Goal: Task Accomplishment & Management: Manage account settings

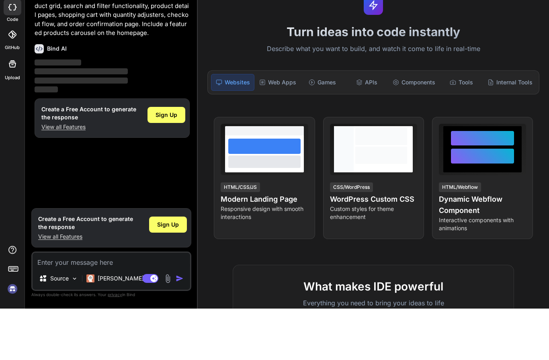
scroll to position [33, 0]
type textarea "x"
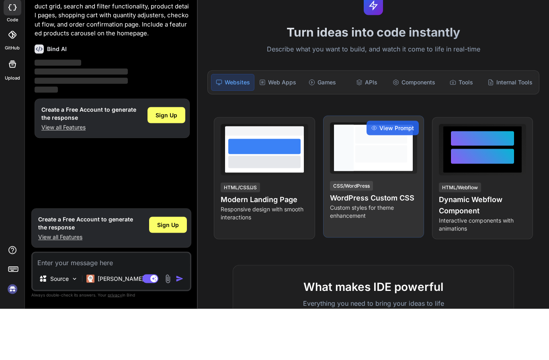
scroll to position [0, 0]
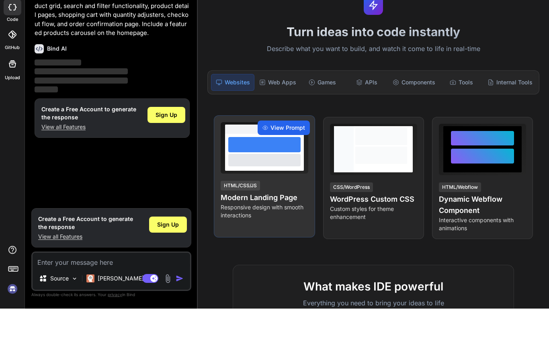
click at [287, 175] on span "View Prompt" at bounding box center [288, 179] width 35 height 8
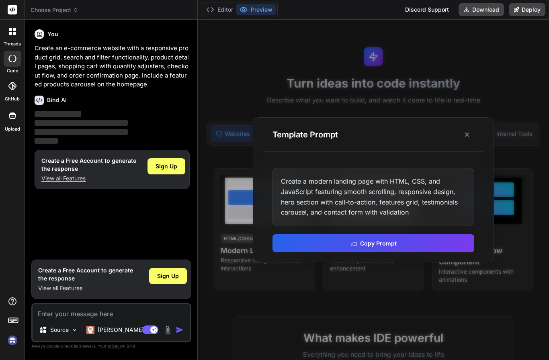
click at [465, 131] on icon at bounding box center [467, 135] width 8 height 8
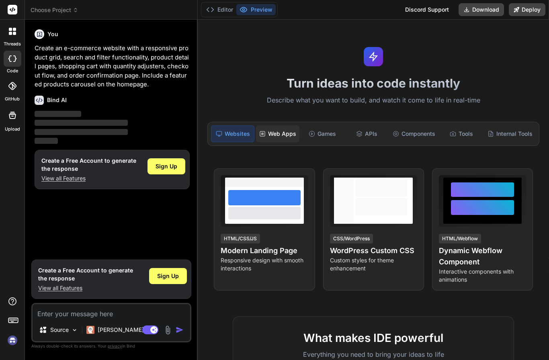
click at [283, 125] on div "Web Apps" at bounding box center [277, 133] width 43 height 17
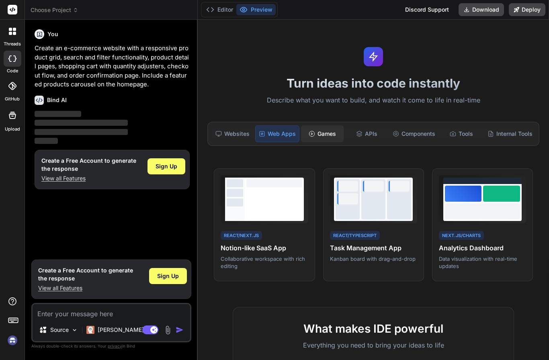
click at [315, 125] on div "Games" at bounding box center [322, 133] width 43 height 17
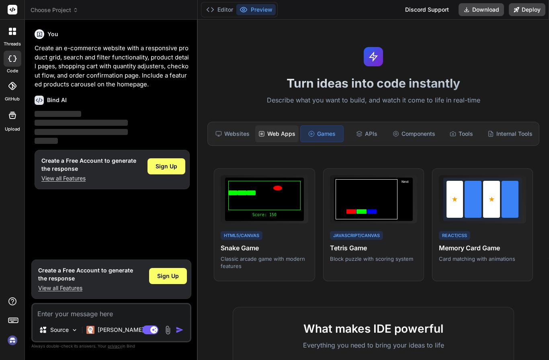
click at [289, 125] on div "Web Apps" at bounding box center [276, 133] width 43 height 17
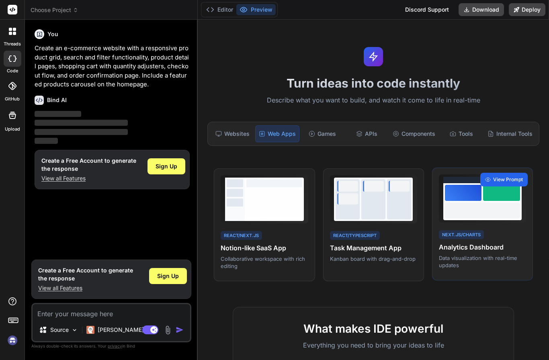
click at [513, 176] on span "View Prompt" at bounding box center [508, 179] width 30 height 7
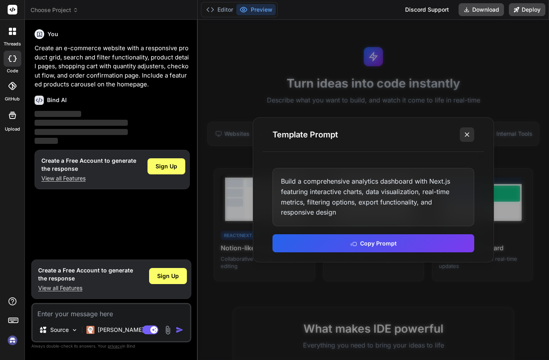
click at [469, 131] on icon at bounding box center [467, 135] width 8 height 8
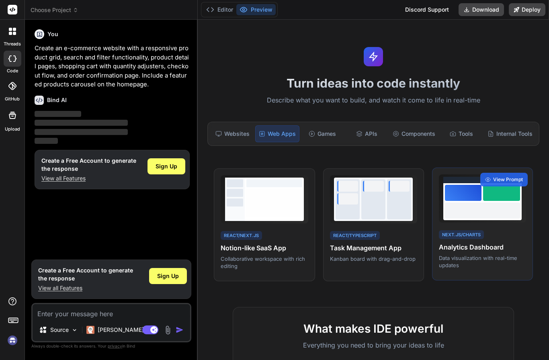
click at [467, 229] on div "Next.js/Charts Analytics Dashboard Data visualization with real-time updates" at bounding box center [482, 249] width 87 height 40
click at [470, 186] on div at bounding box center [482, 201] width 78 height 37
click at [470, 242] on h4 "Analytics Dashboard" at bounding box center [482, 247] width 87 height 10
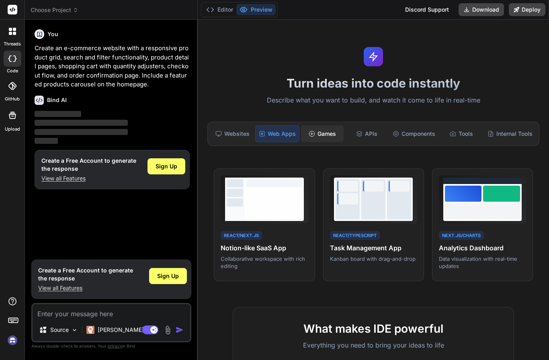
click at [314, 125] on div "Games" at bounding box center [322, 133] width 43 height 17
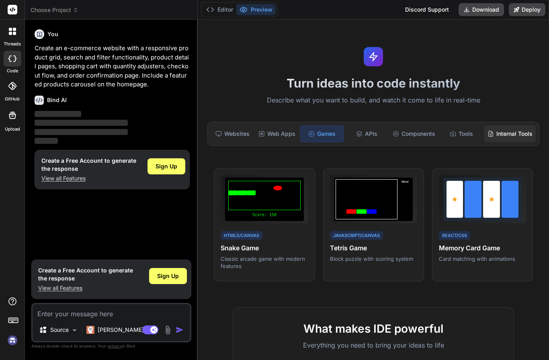
click at [502, 125] on div "Internal Tools" at bounding box center [509, 133] width 51 height 17
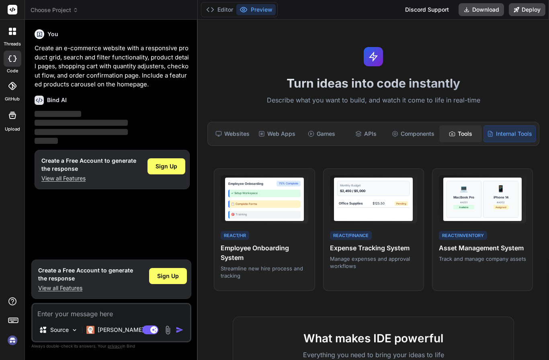
click at [458, 125] on div "Tools" at bounding box center [460, 133] width 43 height 17
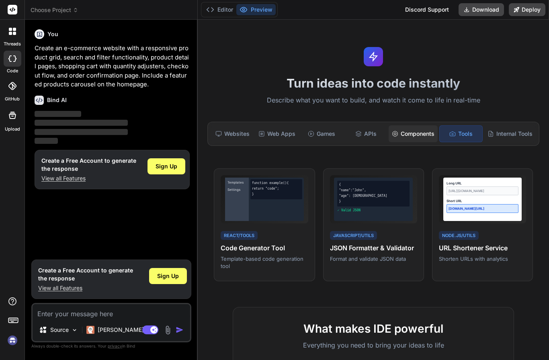
click at [419, 125] on div "Components" at bounding box center [413, 133] width 49 height 17
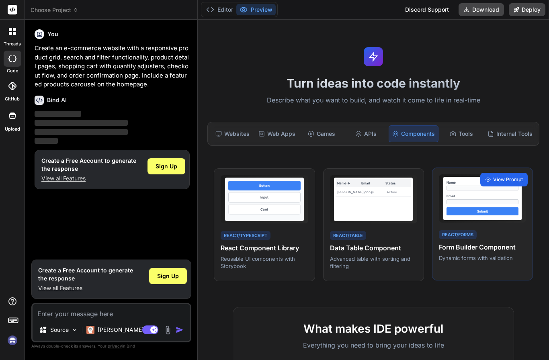
click at [503, 176] on span "View Prompt" at bounding box center [508, 179] width 30 height 7
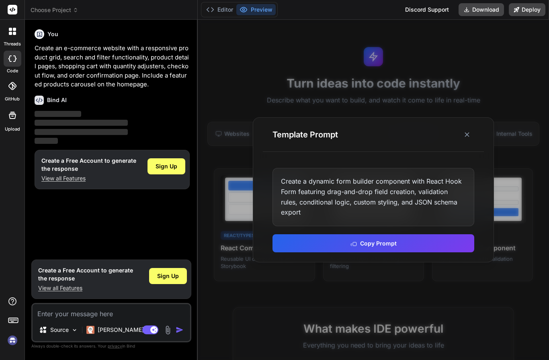
click at [534, 191] on div at bounding box center [373, 190] width 351 height 341
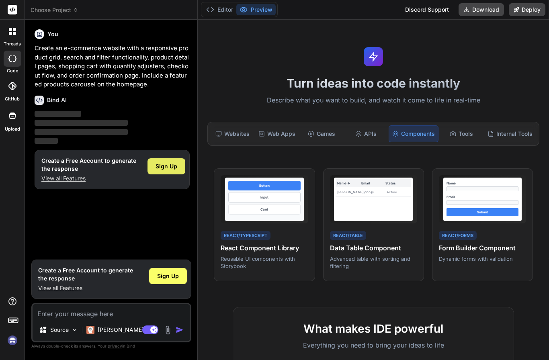
click at [163, 158] on div "Sign Up" at bounding box center [167, 166] width 38 height 16
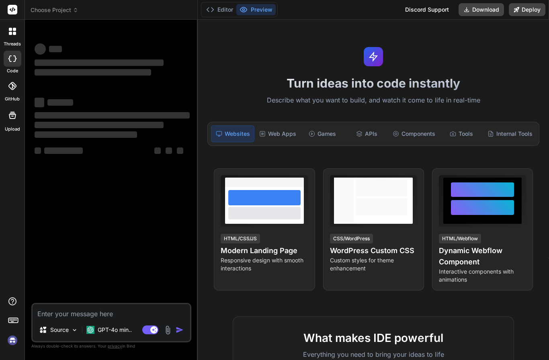
click at [251, 97] on p "Describe what you want to build, and watch it come to life in real-time" at bounding box center [374, 100] width 342 height 10
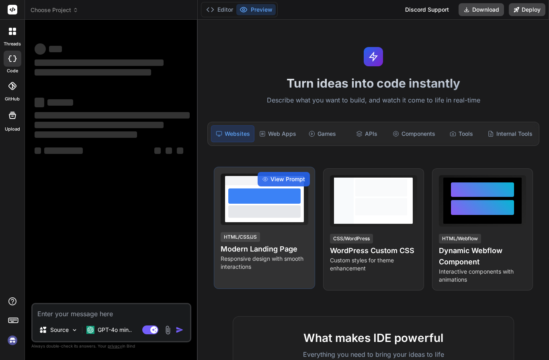
click at [265, 206] on div at bounding box center [264, 211] width 72 height 12
click at [289, 182] on span "View Prompt" at bounding box center [288, 179] width 35 height 8
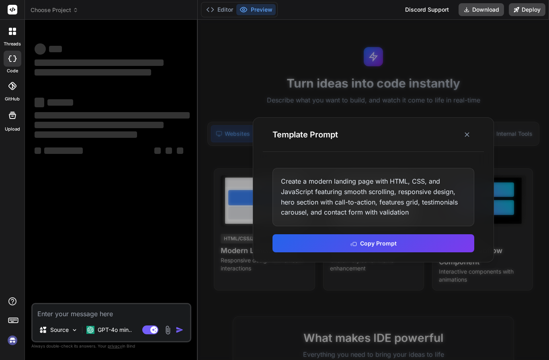
click at [415, 98] on div at bounding box center [373, 190] width 351 height 341
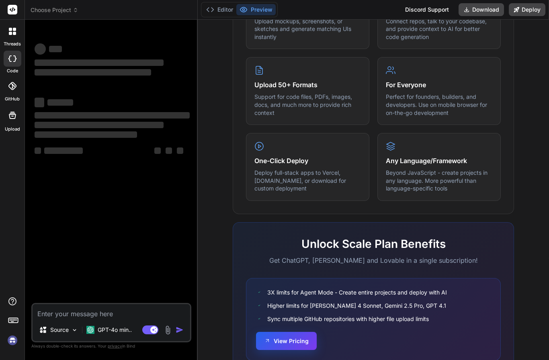
scroll to position [390, 0]
click at [296, 340] on button "View Pricing" at bounding box center [286, 341] width 61 height 18
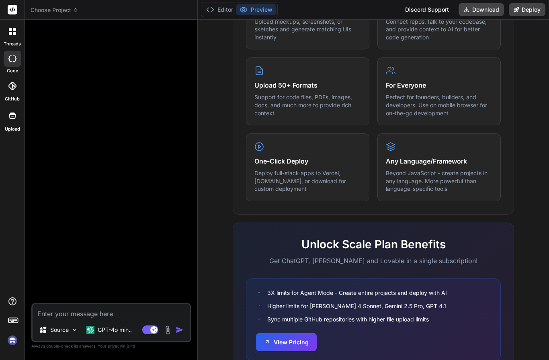
click at [16, 9] on rect at bounding box center [13, 10] width 10 height 10
click at [13, 343] on img at bounding box center [13, 341] width 14 height 14
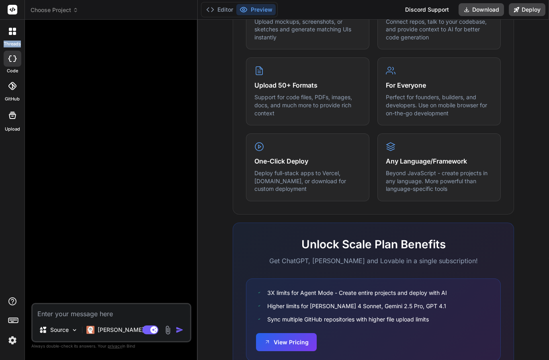
type textarea "x"
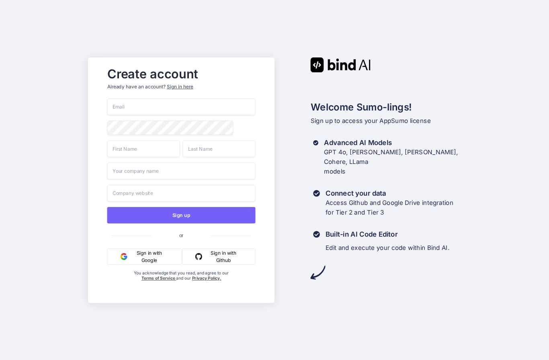
click at [146, 115] on input "email" at bounding box center [181, 106] width 148 height 17
type input "[EMAIL_ADDRESS][DOMAIN_NAME]"
type input "Johan"
type input "Lindberg"
type input "WEBBAB"
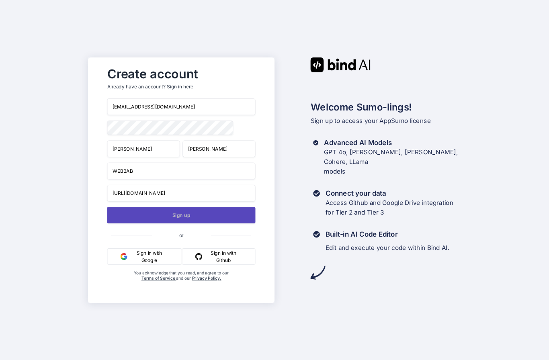
type input "https://webbab.se/"
click at [130, 224] on button "Sign up" at bounding box center [181, 215] width 148 height 16
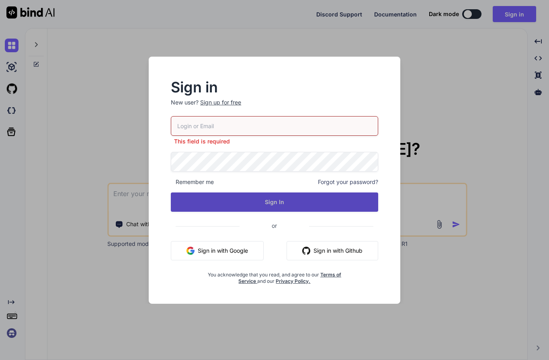
type input "[EMAIL_ADDRESS][DOMAIN_NAME]"
click at [267, 205] on button "Sign In" at bounding box center [274, 202] width 207 height 19
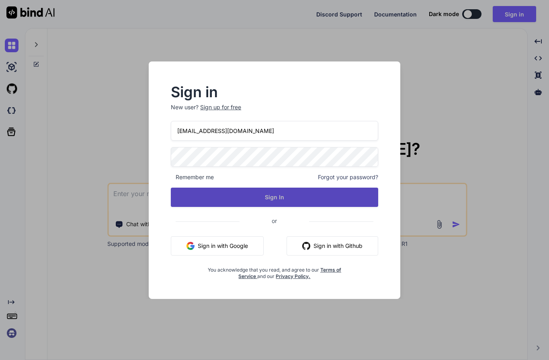
click at [267, 205] on button "Sign In" at bounding box center [274, 197] width 207 height 19
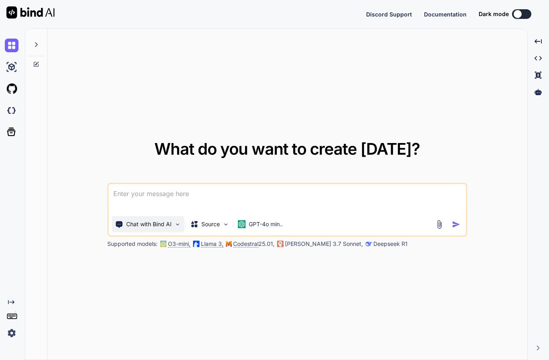
click at [156, 228] on p "Chat with Bind AI" at bounding box center [148, 224] width 45 height 8
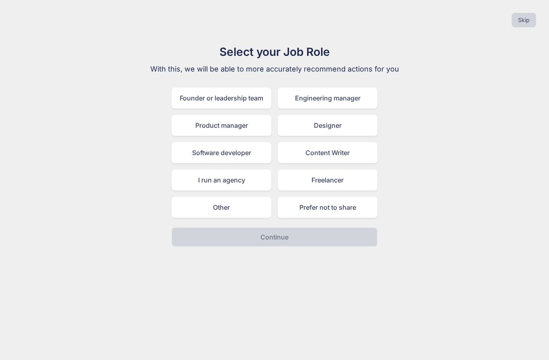
click at [229, 119] on div "Product manager" at bounding box center [222, 125] width 100 height 21
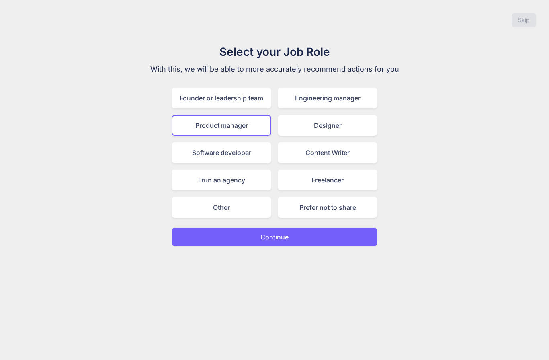
click at [254, 152] on div "Software developer" at bounding box center [222, 152] width 100 height 21
click at [250, 130] on div "Product manager" at bounding box center [222, 125] width 100 height 21
click at [253, 130] on div "Product manager" at bounding box center [222, 125] width 100 height 21
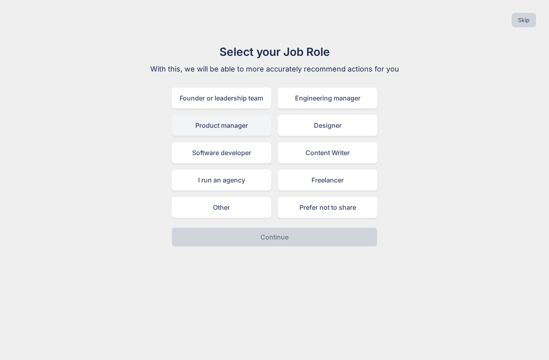
click at [248, 134] on div "Product manager" at bounding box center [222, 125] width 100 height 21
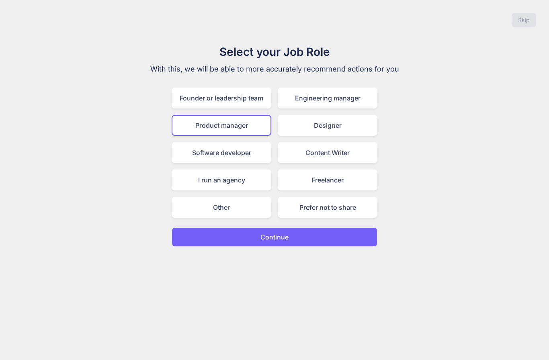
click at [308, 244] on button "Continue" at bounding box center [275, 237] width 206 height 19
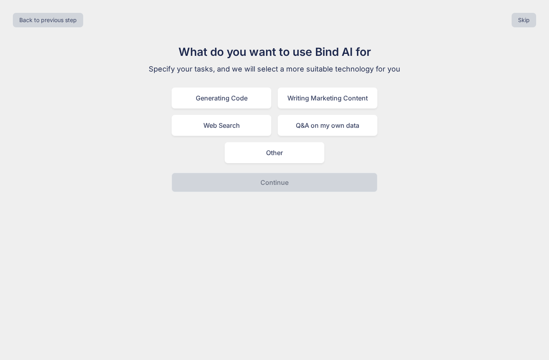
click at [254, 99] on div "Generating Code" at bounding box center [222, 98] width 100 height 21
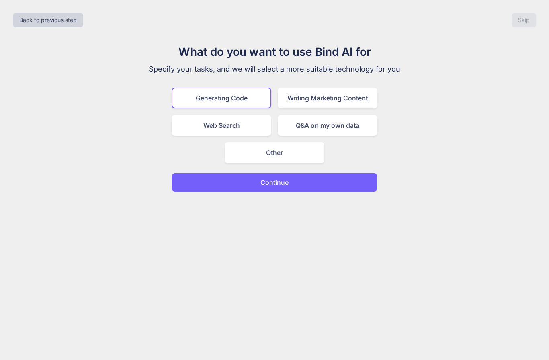
click at [295, 180] on button "Continue" at bounding box center [275, 182] width 206 height 19
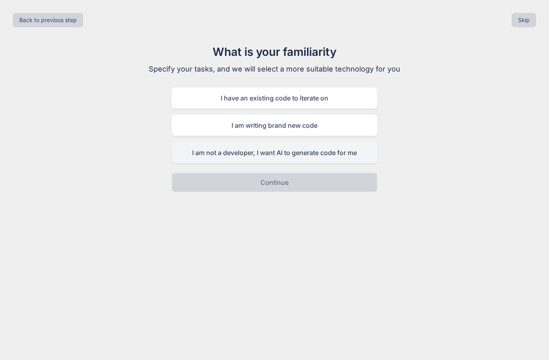
click at [321, 155] on div "I am not a developer, I want AI to generate code for me" at bounding box center [275, 152] width 206 height 21
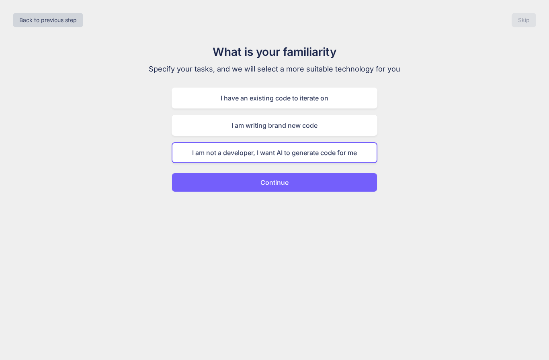
click at [317, 189] on button "Continue" at bounding box center [275, 182] width 206 height 19
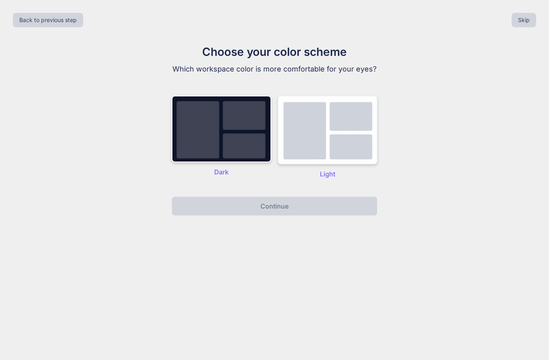
click at [314, 151] on img at bounding box center [328, 130] width 100 height 69
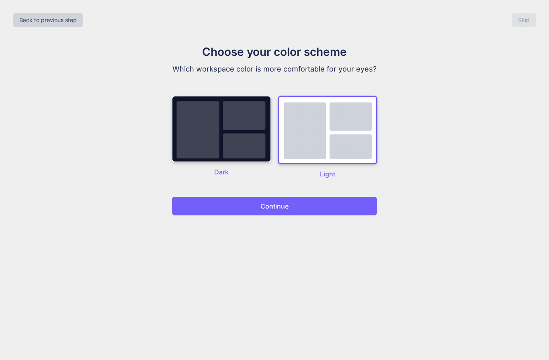
click at [298, 209] on button "Continue" at bounding box center [275, 206] width 206 height 19
click at [263, 149] on img at bounding box center [222, 129] width 100 height 67
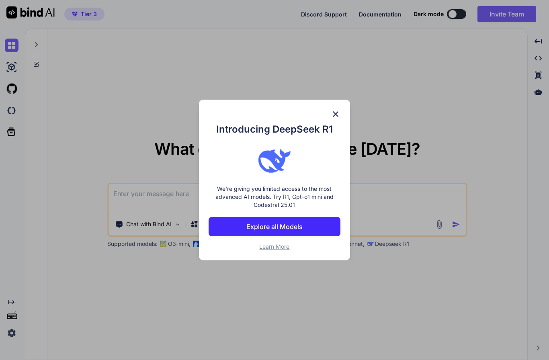
click at [308, 143] on div "Introducing DeepSeek R1 We're giving you limited access to the most advanced AI…" at bounding box center [275, 186] width 132 height 129
click at [276, 226] on p "Explore all Models" at bounding box center [274, 227] width 56 height 10
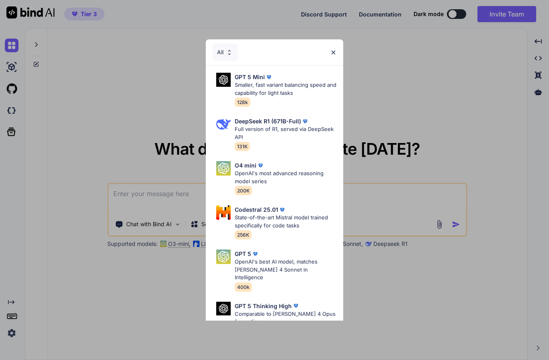
click at [230, 51] on img at bounding box center [229, 52] width 7 height 7
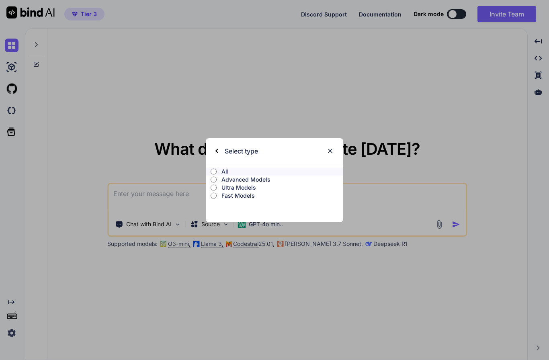
click at [213, 170] on input "All" at bounding box center [214, 171] width 6 height 6
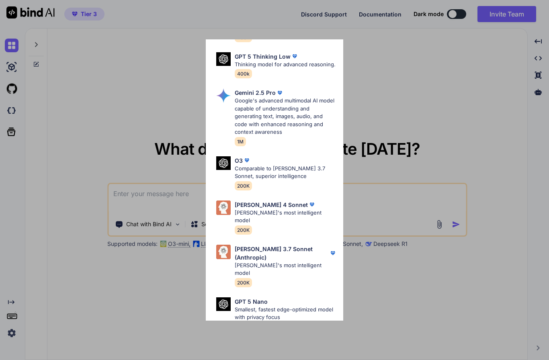
scroll to position [325, 0]
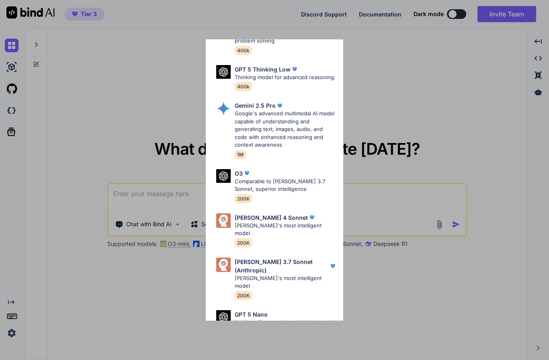
click at [268, 111] on p "Google's advanced multimodal AI model capable of understanding and generating t…" at bounding box center [286, 129] width 102 height 39
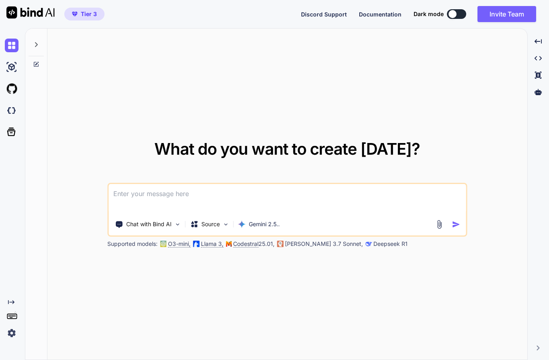
click at [37, 48] on div at bounding box center [36, 43] width 15 height 28
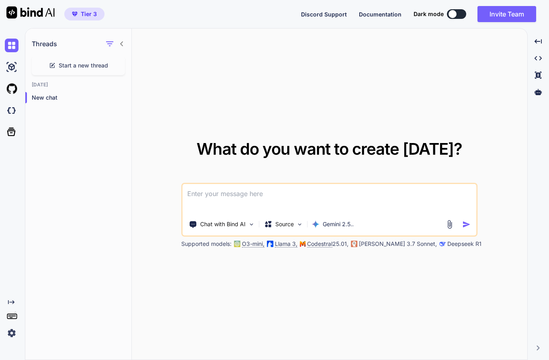
click at [10, 306] on icon "Created with Pixso." at bounding box center [11, 302] width 6 height 6
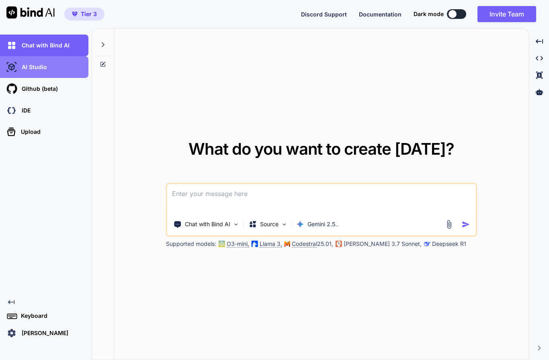
click at [35, 67] on p "AI Studio" at bounding box center [32, 67] width 29 height 8
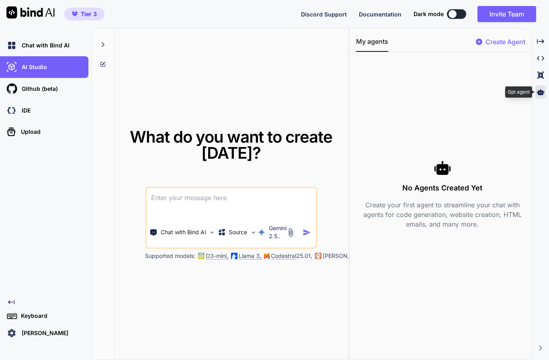
click at [542, 92] on icon at bounding box center [540, 92] width 7 height 6
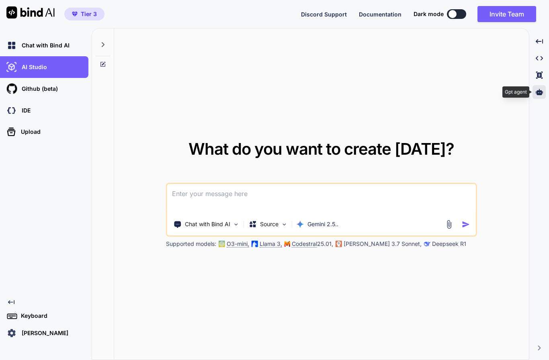
click at [542, 92] on icon at bounding box center [539, 92] width 7 height 6
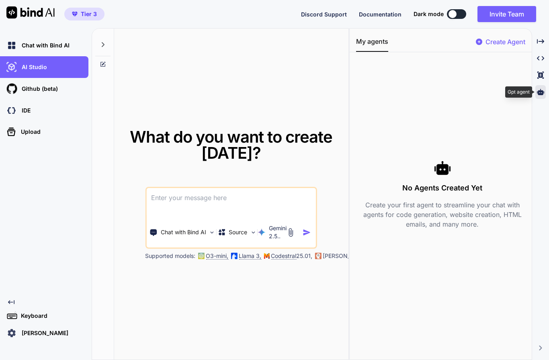
click at [542, 92] on icon at bounding box center [540, 92] width 7 height 6
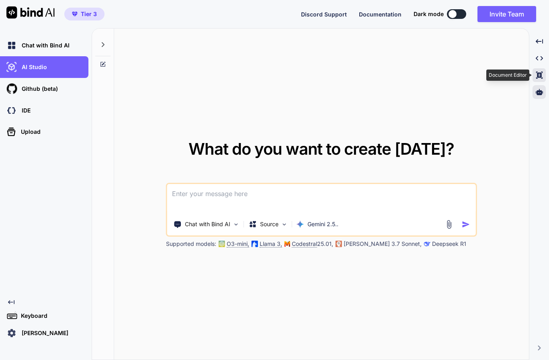
click at [541, 72] on icon at bounding box center [539, 75] width 6 height 7
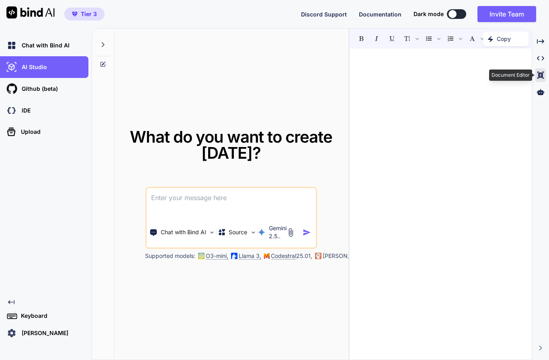
click at [541, 72] on icon "Created with Pixso." at bounding box center [540, 75] width 7 height 7
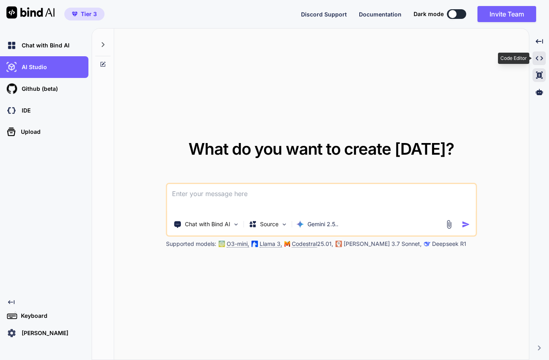
click at [541, 62] on div "Created with Pixso." at bounding box center [539, 58] width 13 height 14
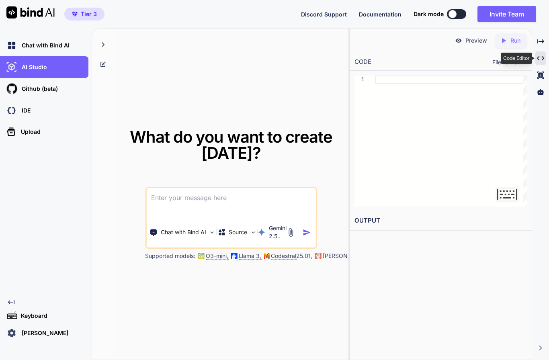
click at [541, 62] on div "Created with Pixso." at bounding box center [540, 58] width 10 height 14
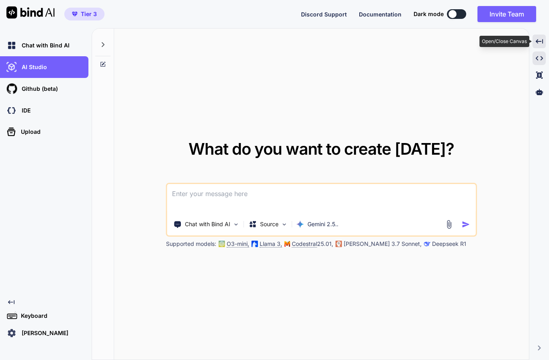
click at [539, 40] on icon "Created with Pixso." at bounding box center [539, 41] width 7 height 7
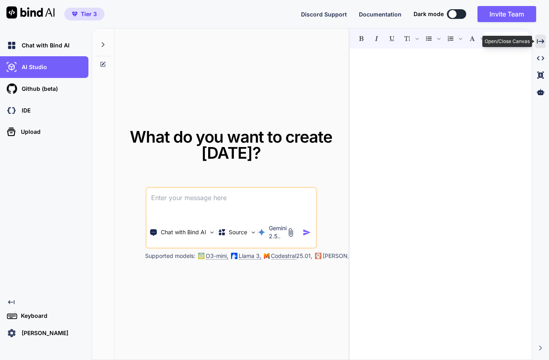
click at [539, 40] on icon "Created with Pixso." at bounding box center [540, 41] width 7 height 7
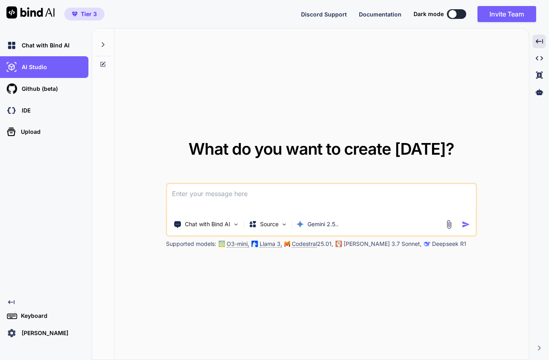
click at [379, 17] on span "Documentation" at bounding box center [380, 14] width 43 height 7
click at [267, 228] on p "Source" at bounding box center [269, 224] width 18 height 8
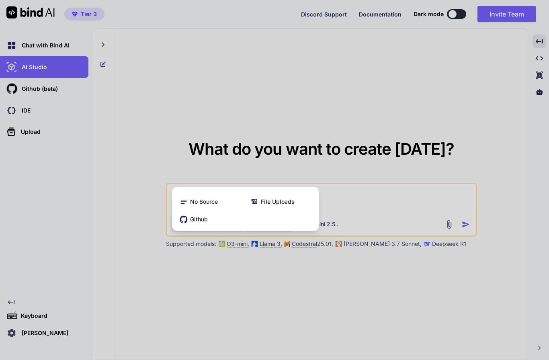
click at [211, 228] on div "Github" at bounding box center [246, 219] width 140 height 16
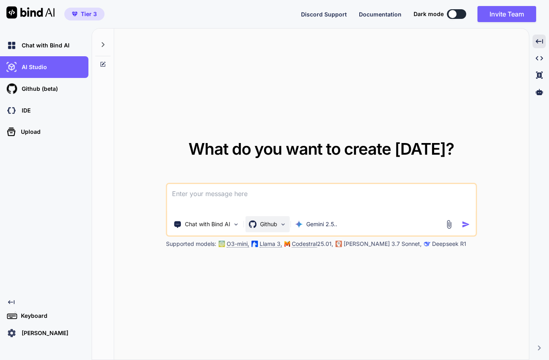
click at [256, 232] on div "Github" at bounding box center [268, 224] width 44 height 16
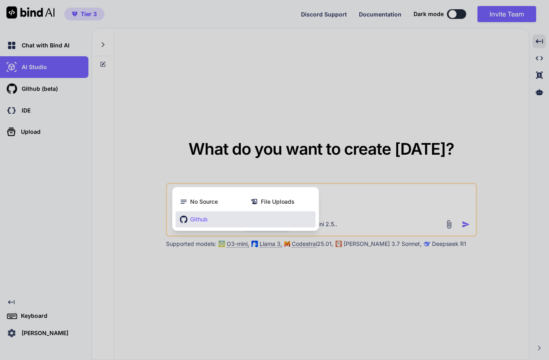
click at [216, 228] on div "Github" at bounding box center [246, 219] width 140 height 16
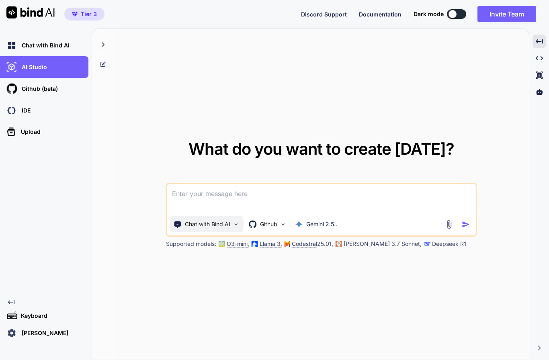
click at [222, 228] on p "Chat with Bind AI" at bounding box center [207, 224] width 45 height 8
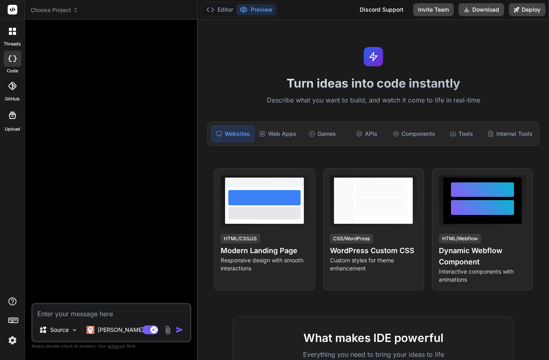
click at [361, 104] on p "Describe what you want to build, and watch it come to life in real-time" at bounding box center [374, 100] width 342 height 10
click at [8, 338] on img at bounding box center [13, 341] width 14 height 14
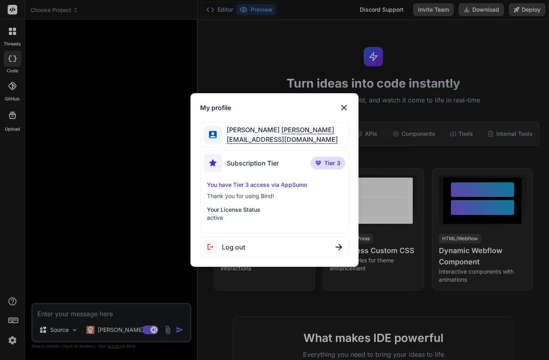
click at [346, 109] on img at bounding box center [344, 108] width 10 height 10
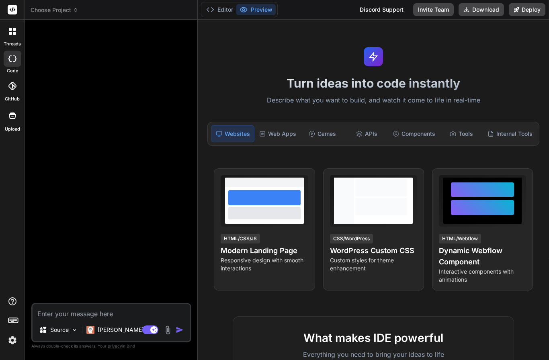
scroll to position [0, 0]
click at [13, 8] on icon at bounding box center [13, 9] width 6 height 5
click at [16, 329] on div at bounding box center [12, 322] width 25 height 51
click at [11, 342] on img at bounding box center [13, 341] width 14 height 14
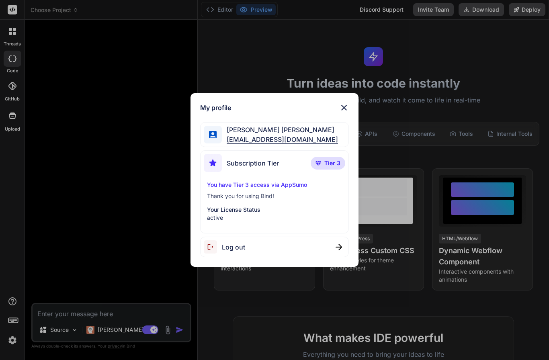
click at [238, 188] on p "You have Tier 3 access via AppSumo" at bounding box center [274, 185] width 135 height 8
click at [236, 164] on span "Subscription Tier" at bounding box center [253, 163] width 52 height 10
click at [229, 127] on span "Johan Lindberg" at bounding box center [280, 130] width 116 height 10
click at [216, 139] on div at bounding box center [213, 135] width 18 height 18
click at [345, 103] on img at bounding box center [344, 108] width 10 height 10
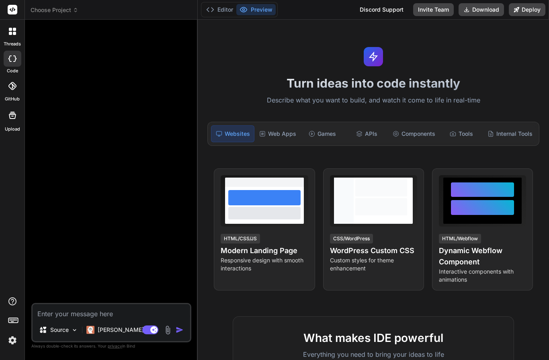
scroll to position [0, 0]
click at [375, 11] on div "Discord Support" at bounding box center [381, 9] width 53 height 13
click at [21, 38] on div "threads" at bounding box center [12, 34] width 25 height 28
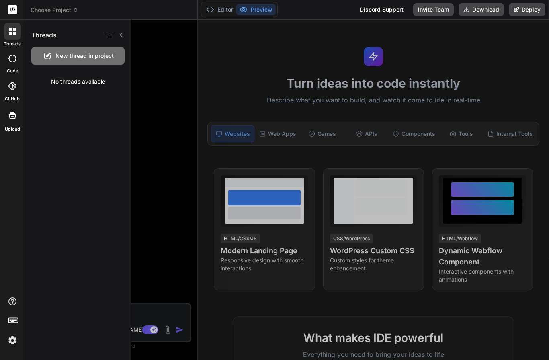
click at [12, 119] on icon at bounding box center [13, 116] width 10 height 10
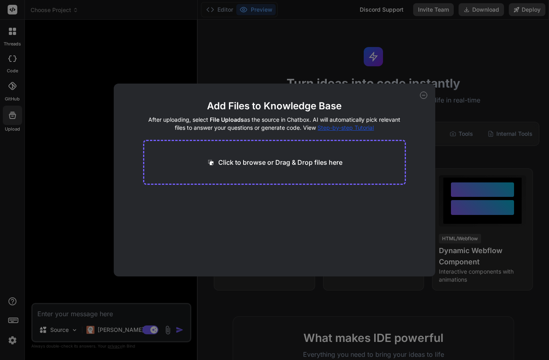
scroll to position [33, 0]
click at [16, 61] on div "Add Files to Knowledge Base After uploading, select File Uploads as the source …" at bounding box center [274, 180] width 549 height 360
click at [16, 77] on div at bounding box center [13, 86] width 18 height 18
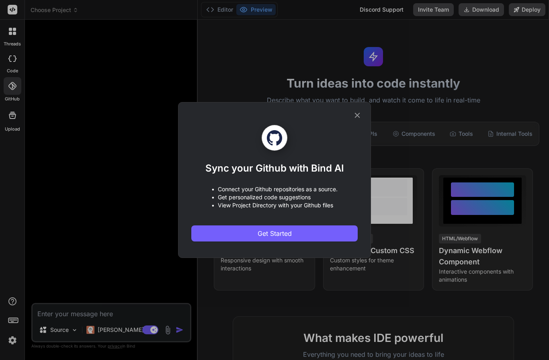
click at [12, 54] on div "Sync your Github with Bind AI • Connect your Github repositories as a source. •…" at bounding box center [274, 180] width 549 height 360
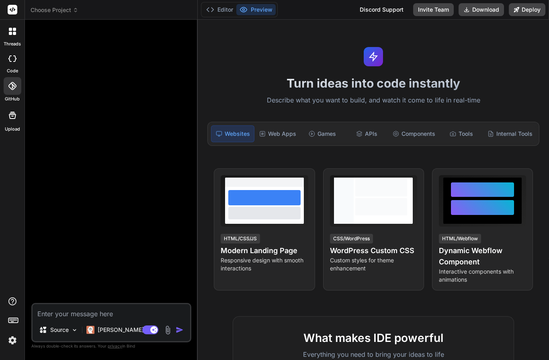
click at [15, 82] on icon at bounding box center [12, 86] width 8 height 8
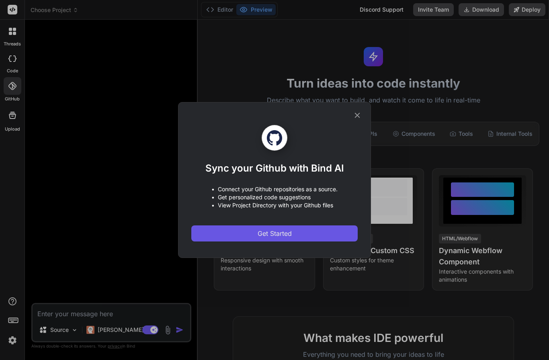
click at [274, 234] on span "Get Started" at bounding box center [275, 234] width 34 height 10
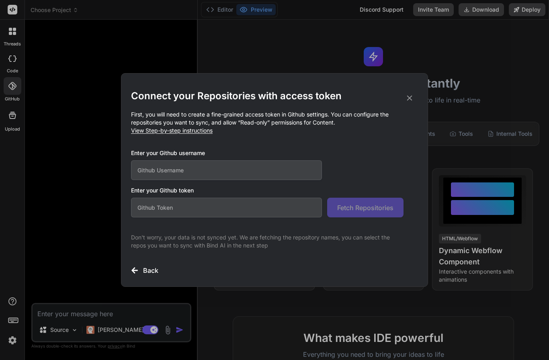
click at [263, 173] on input "text" at bounding box center [226, 170] width 191 height 20
click at [190, 171] on input "text" at bounding box center [226, 170] width 191 height 20
click at [179, 209] on input "text" at bounding box center [226, 208] width 191 height 20
click at [186, 128] on span "View Step-by-step instructions" at bounding box center [172, 130] width 82 height 7
click at [220, 163] on input "text" at bounding box center [226, 170] width 191 height 20
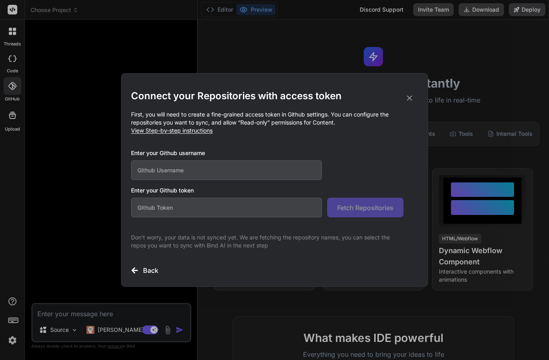
click at [414, 96] on h2 "Connect your Repositories with access token" at bounding box center [274, 96] width 287 height 13
click at [413, 97] on icon at bounding box center [409, 98] width 9 height 9
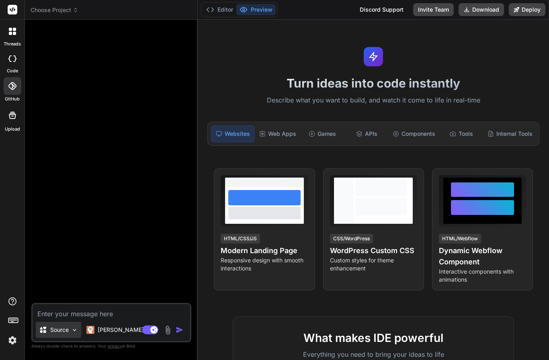
click at [49, 337] on div "Source" at bounding box center [58, 330] width 45 height 16
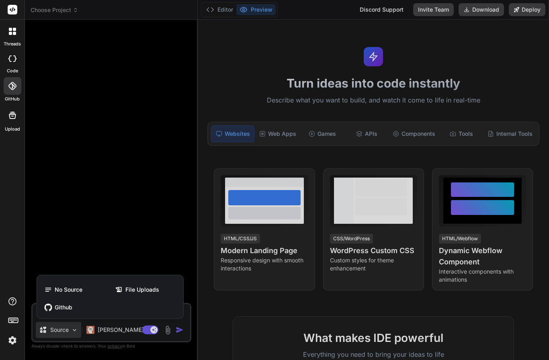
click at [74, 305] on div "Github" at bounding box center [110, 308] width 140 height 16
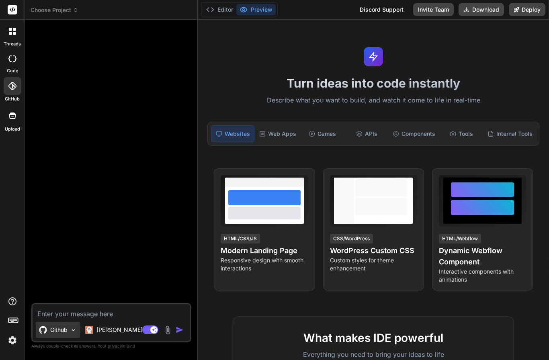
click at [57, 331] on p "Github" at bounding box center [58, 330] width 17 height 8
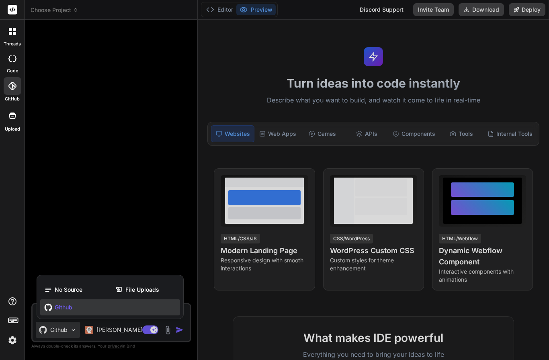
click at [69, 291] on span "No Source" at bounding box center [69, 290] width 28 height 8
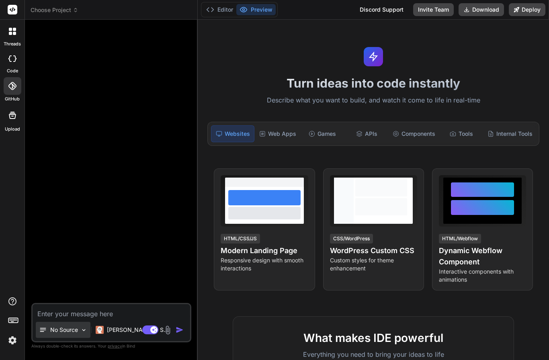
click at [50, 334] on div "No Source" at bounding box center [58, 330] width 39 height 8
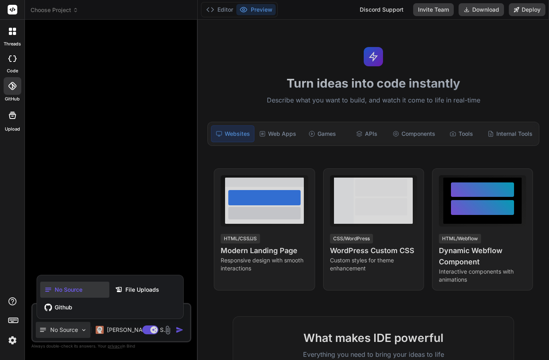
click at [78, 308] on div "Github" at bounding box center [110, 308] width 140 height 16
type textarea "x"
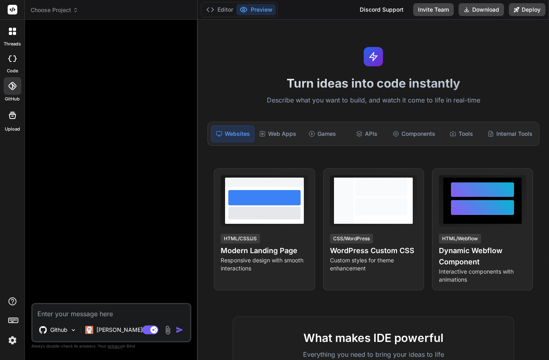
click at [12, 343] on img at bounding box center [13, 341] width 14 height 14
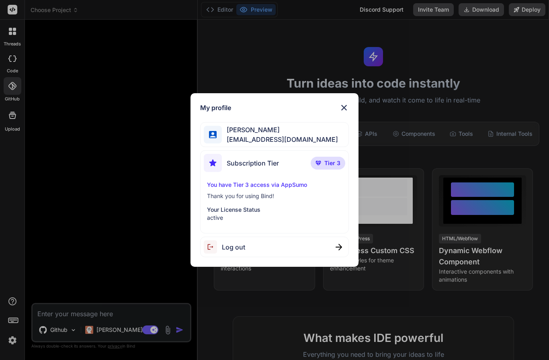
click at [264, 161] on span "Subscription Tier" at bounding box center [253, 163] width 52 height 10
click at [318, 164] on img at bounding box center [319, 163] width 6 height 5
click at [265, 186] on p "You have Tier 3 access via AppSumo" at bounding box center [274, 185] width 135 height 8
click at [241, 209] on p "Your License Status" at bounding box center [274, 210] width 135 height 8
click at [274, 185] on p "You have Tier 3 access via AppSumo" at bounding box center [274, 185] width 135 height 8
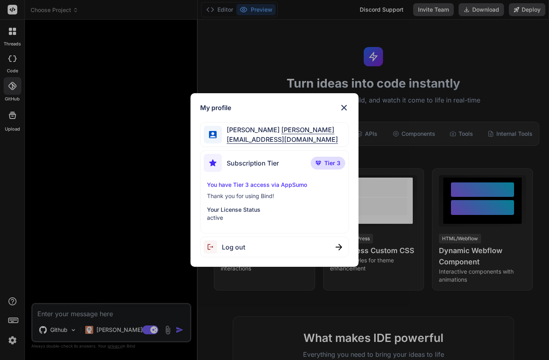
click at [295, 185] on p "You have Tier 3 access via AppSumo" at bounding box center [274, 185] width 135 height 8
click at [332, 163] on span "Tier 3" at bounding box center [332, 163] width 16 height 8
click at [235, 163] on span "Subscription Tier" at bounding box center [253, 163] width 52 height 10
click at [213, 164] on img at bounding box center [213, 163] width 18 height 18
click at [215, 222] on p "active" at bounding box center [274, 218] width 135 height 8
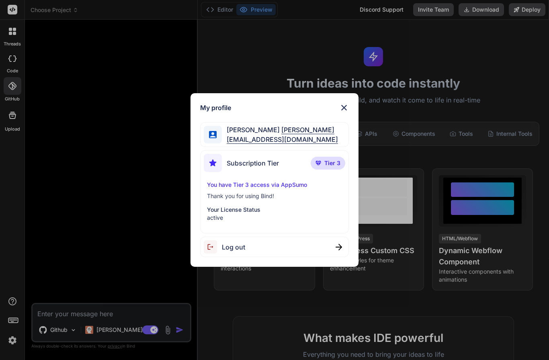
click at [228, 207] on p "Your License Status" at bounding box center [274, 210] width 135 height 8
click at [233, 189] on div "You have Tier 3 access via AppSumo Thank you for using Bind! Your License Statu…" at bounding box center [274, 201] width 141 height 41
click at [240, 186] on p "You have Tier 3 access via AppSumo" at bounding box center [274, 185] width 135 height 8
click at [256, 128] on span "Johan Lindberg" at bounding box center [280, 130] width 116 height 10
click at [344, 112] on img at bounding box center [344, 108] width 10 height 10
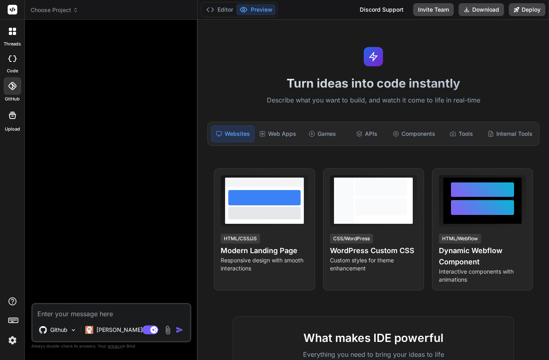
click at [11, 77] on div at bounding box center [13, 86] width 18 height 18
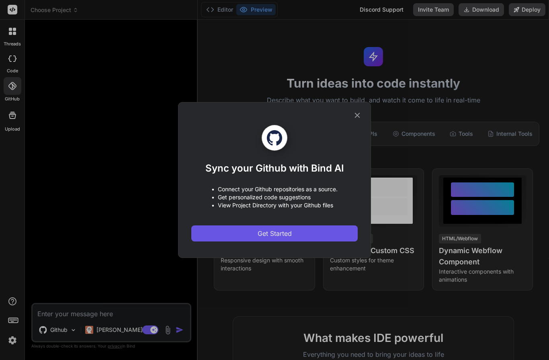
click at [264, 236] on span "Get Started" at bounding box center [275, 234] width 34 height 10
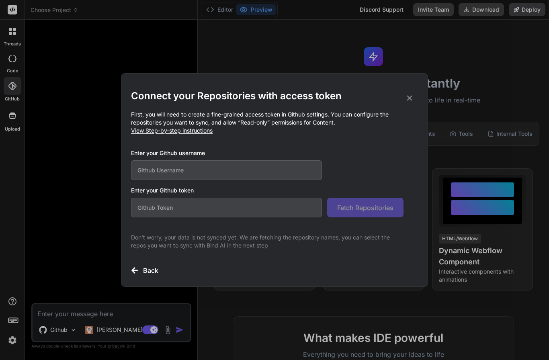
click at [201, 133] on span "View Step-by-step instructions" at bounding box center [172, 130] width 82 height 7
click at [194, 174] on input "text" at bounding box center [226, 170] width 191 height 20
type input "johanoloflindberg"
paste input "github_pat_11ABJ7ZVI0DaKr99xGQP8i_LnVhI3r1CRM28RBPB8LcVZNGH3CjT3i1WsjYfvQBR9FFT…"
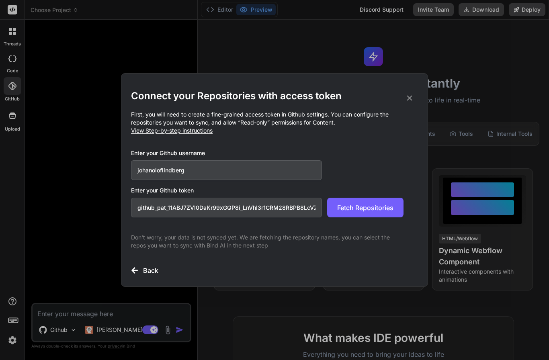
type input "github_pat_11ABJ7ZVI0DaKr99xGQP8i_LnVhI3r1CRM28RBPB8LcVZNGH3CjT3i1WsjYfvQBR9FFT…"
click at [367, 195] on div "Enter your Github token github_pat_11ABJ7ZVI0DaKr99xGQP8i_LnVhI3r1CRM28RBPB8LcV…" at bounding box center [274, 202] width 287 height 31
click at [372, 209] on span "Fetch Repositories" at bounding box center [365, 208] width 56 height 10
click at [347, 205] on span "Fetch Repositories" at bounding box center [365, 208] width 56 height 10
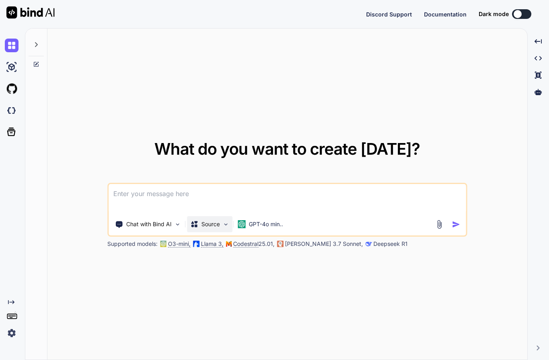
click at [204, 228] on p "Source" at bounding box center [210, 224] width 18 height 8
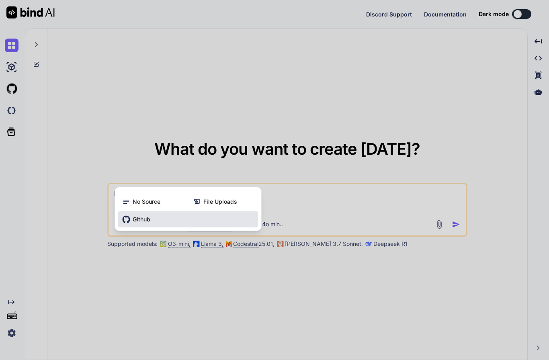
click at [163, 228] on div "Github" at bounding box center [188, 219] width 140 height 16
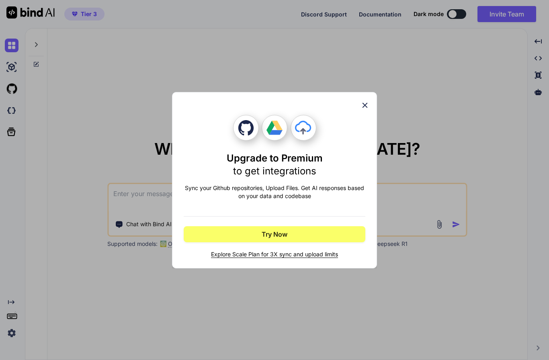
type textarea "x"
click at [261, 253] on span "Explore Scale Plan for 3X sync and upload limits" at bounding box center [275, 254] width 182 height 8
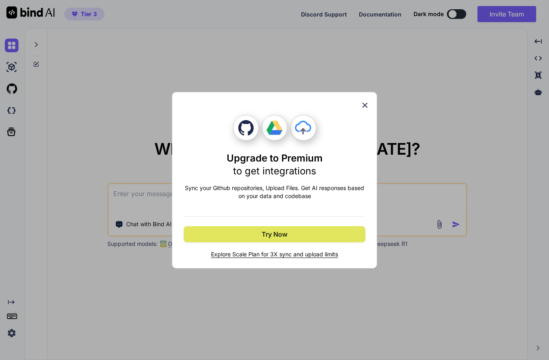
click at [265, 234] on span "Try Now" at bounding box center [275, 235] width 26 height 10
click at [265, 231] on span "Try Now" at bounding box center [275, 235] width 26 height 10
click at [281, 234] on span "Try Now" at bounding box center [275, 235] width 26 height 10
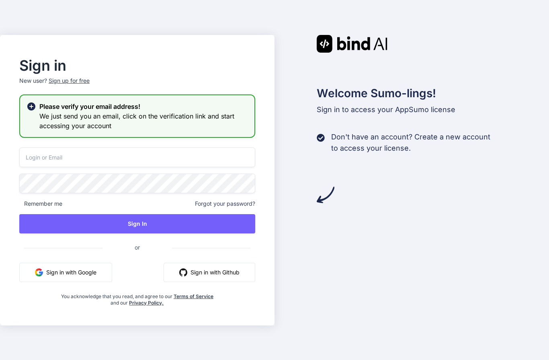
click at [143, 167] on input "email" at bounding box center [137, 158] width 236 height 20
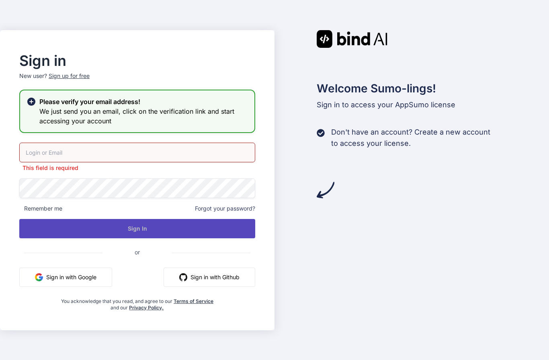
type input "[EMAIL_ADDRESS][DOMAIN_NAME]"
click at [201, 238] on button "Sign In" at bounding box center [137, 228] width 236 height 19
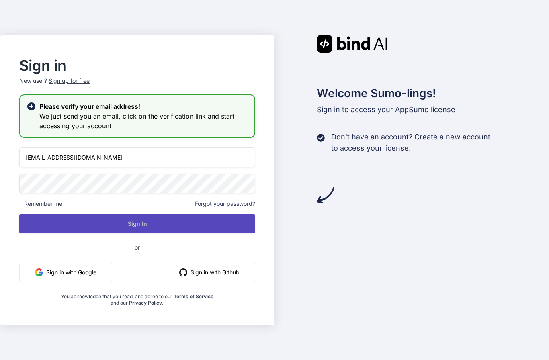
click at [152, 234] on button "Sign In" at bounding box center [137, 223] width 236 height 19
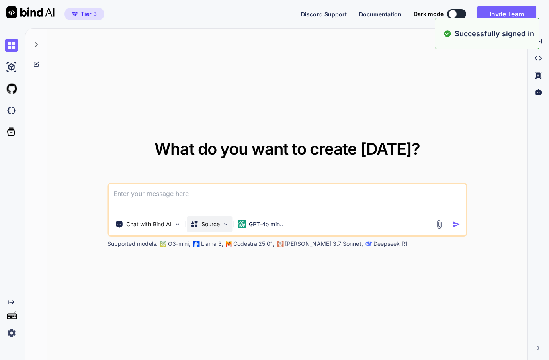
click at [220, 228] on p "Source" at bounding box center [210, 224] width 18 height 8
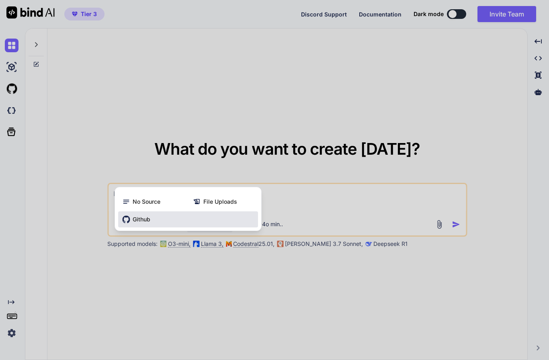
click at [189, 228] on div "Github" at bounding box center [188, 219] width 140 height 16
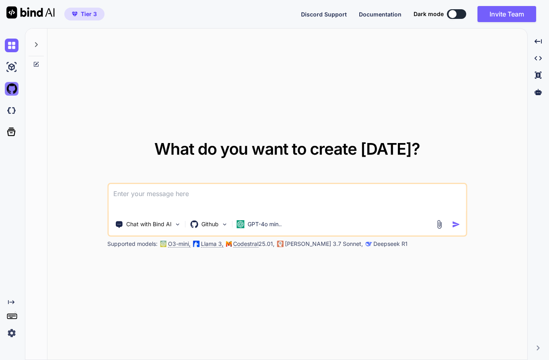
click at [11, 93] on img at bounding box center [12, 89] width 14 height 14
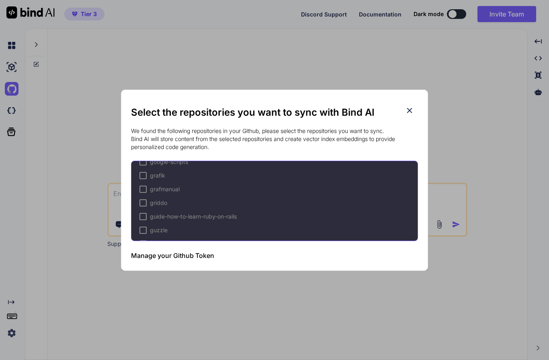
scroll to position [2626, 0]
click at [408, 113] on icon at bounding box center [409, 110] width 9 height 9
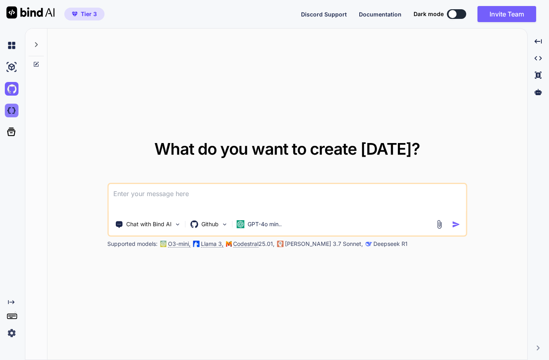
click at [11, 111] on img at bounding box center [12, 111] width 14 height 14
click at [8, 133] on icon at bounding box center [11, 131] width 11 height 11
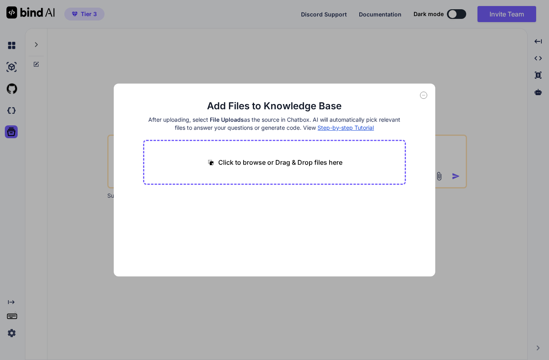
click at [12, 67] on div "Add Files to Knowledge Base After uploading, select File Uploads as the source …" at bounding box center [274, 180] width 549 height 360
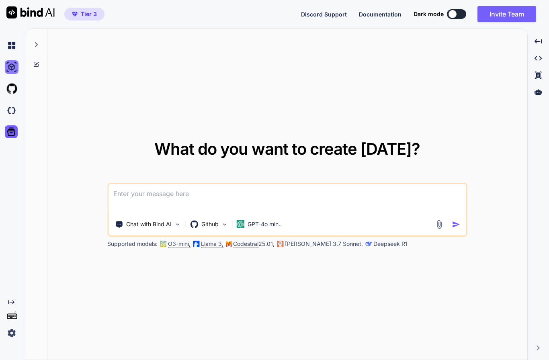
click at [12, 67] on img at bounding box center [12, 67] width 14 height 14
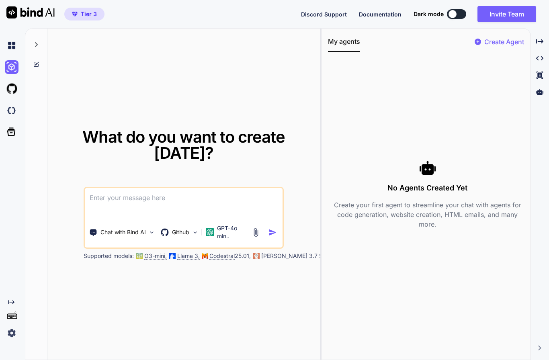
click at [493, 42] on p "Create Agent" at bounding box center [504, 42] width 40 height 10
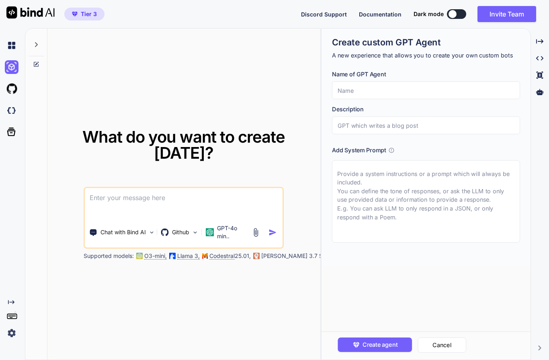
click at [320, 17] on span "Discord Support" at bounding box center [324, 14] width 46 height 7
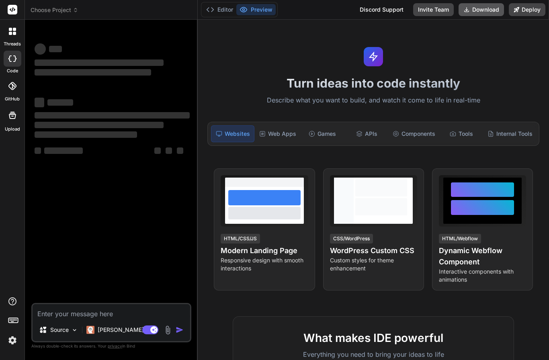
click at [480, 12] on button "Download" at bounding box center [481, 9] width 45 height 13
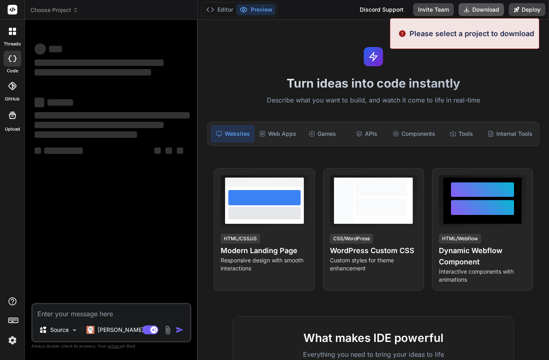
type textarea "x"
